Goal: Go to known website: Access a specific website the user already knows

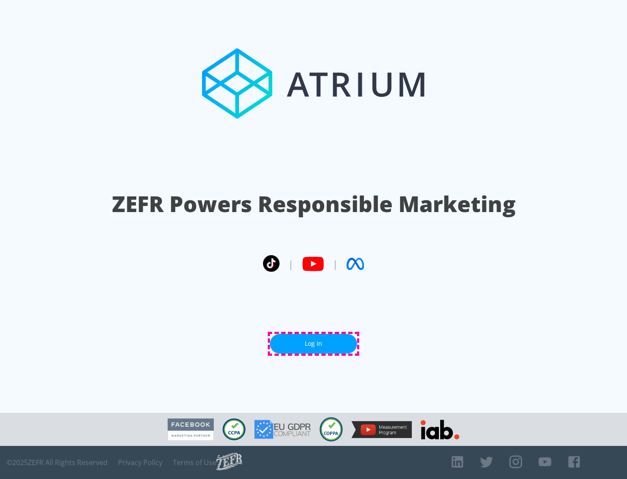
click at [313, 343] on link "Log In" at bounding box center [313, 344] width 87 height 20
